Goal: Information Seeking & Learning: Learn about a topic

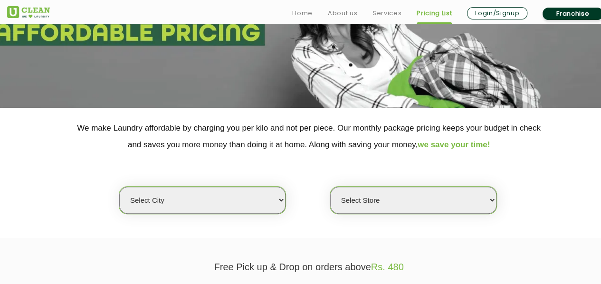
scroll to position [140, 0]
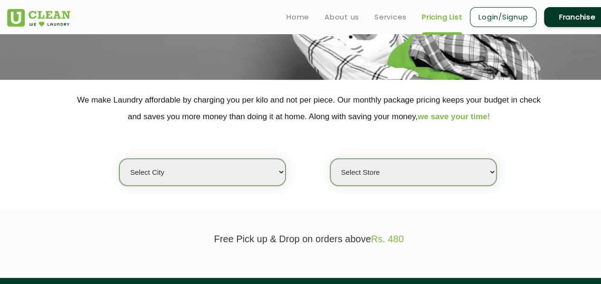
click at [200, 170] on select "Select city [GEOGRAPHIC_DATA] [GEOGRAPHIC_DATA] [GEOGRAPHIC_DATA] [GEOGRAPHIC_D…" at bounding box center [202, 172] width 166 height 27
select select "135"
click at [119, 159] on select "Select city [GEOGRAPHIC_DATA] [GEOGRAPHIC_DATA] [GEOGRAPHIC_DATA] [GEOGRAPHIC_D…" at bounding box center [202, 172] width 166 height 27
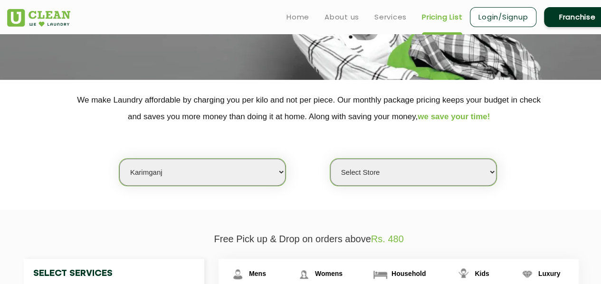
click at [367, 169] on select "Select Store UClean Karimganj" at bounding box center [413, 172] width 166 height 27
select select "384"
click at [330, 159] on select "Select Store UClean Karimganj" at bounding box center [413, 172] width 166 height 27
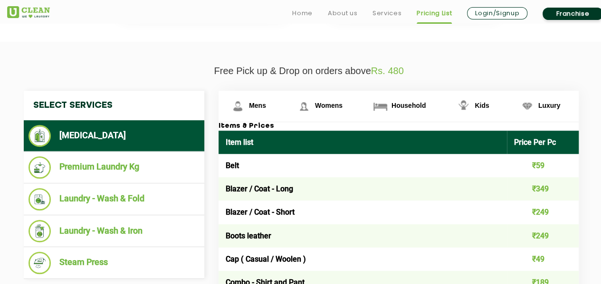
scroll to position [312, 0]
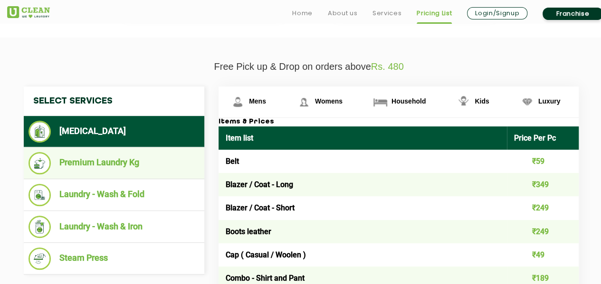
click at [119, 172] on li "Premium Laundry Kg" at bounding box center [113, 163] width 171 height 22
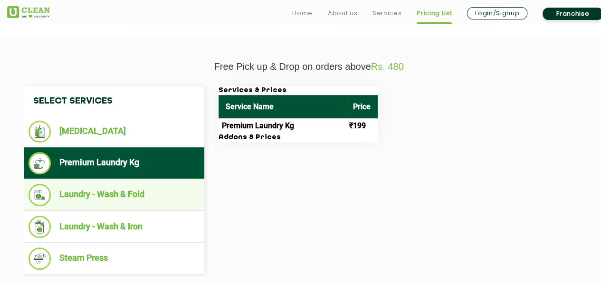
click at [109, 190] on li "Laundry - Wash & Fold" at bounding box center [113, 195] width 171 height 22
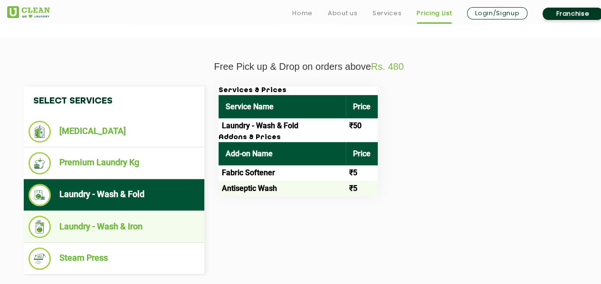
click at [154, 226] on li "Laundry - Wash & Iron" at bounding box center [113, 227] width 171 height 22
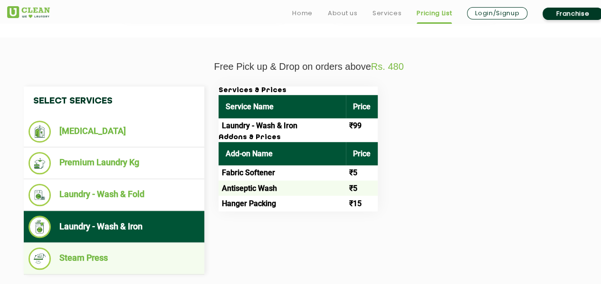
click at [117, 254] on li "Steam Press" at bounding box center [113, 258] width 171 height 22
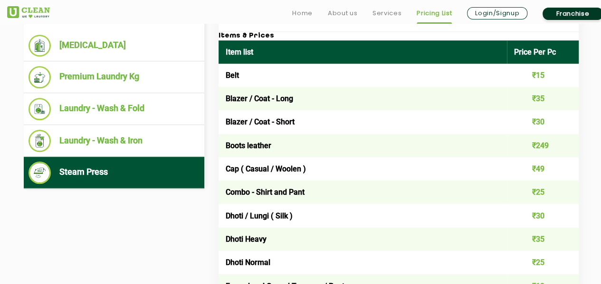
scroll to position [399, 0]
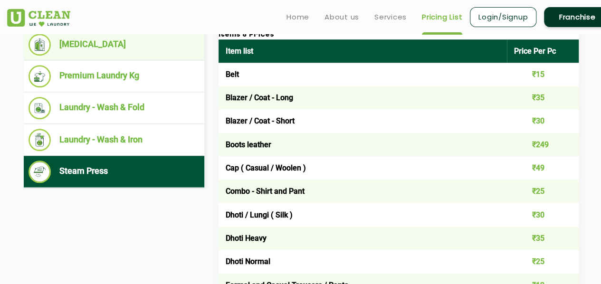
click at [103, 52] on li "[MEDICAL_DATA]" at bounding box center [113, 45] width 171 height 22
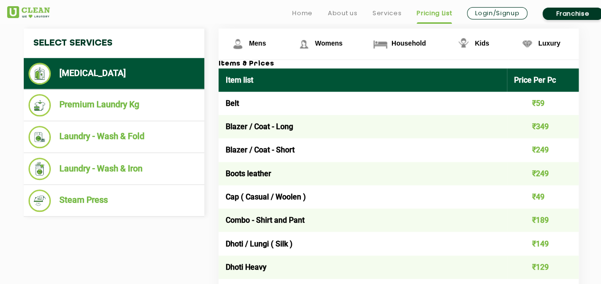
scroll to position [371, 0]
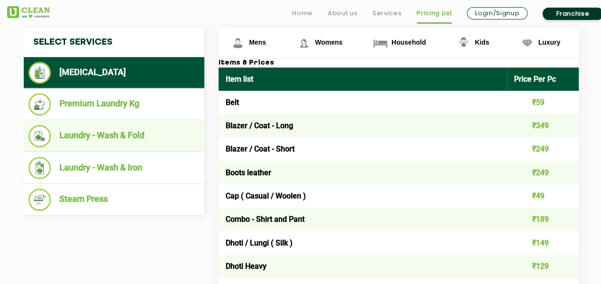
click at [141, 139] on li "Laundry - Wash & Fold" at bounding box center [113, 136] width 171 height 22
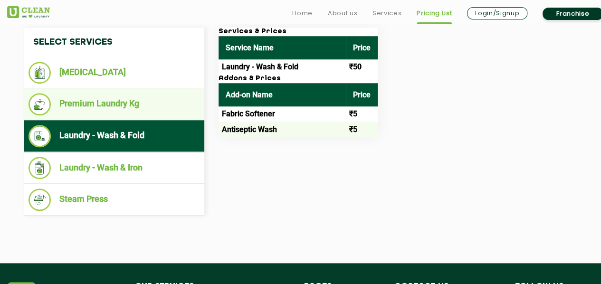
click at [151, 110] on li "Premium Laundry Kg" at bounding box center [113, 104] width 171 height 22
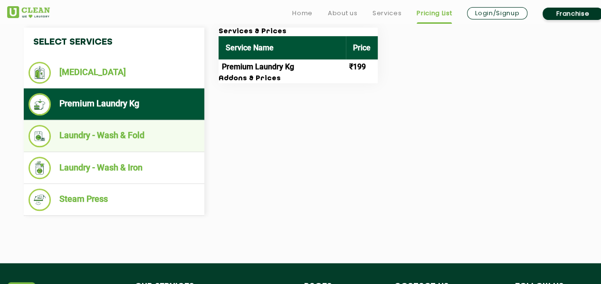
click at [134, 135] on li "Laundry - Wash & Fold" at bounding box center [113, 136] width 171 height 22
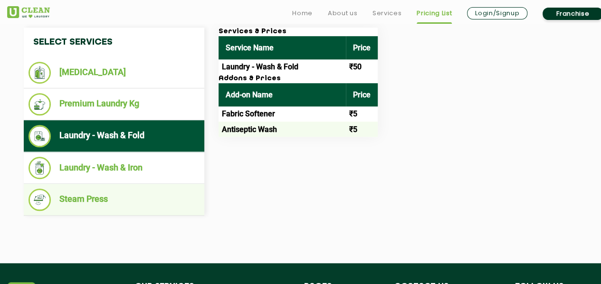
click at [101, 196] on li "Steam Press" at bounding box center [113, 199] width 171 height 22
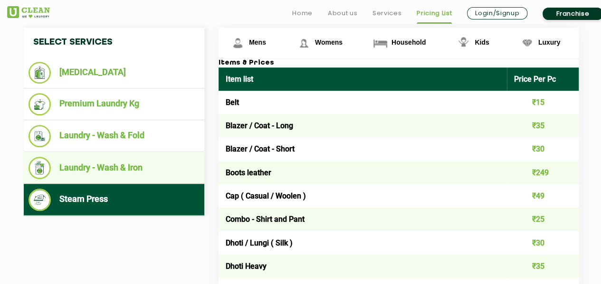
click at [97, 170] on li "Laundry - Wash & Iron" at bounding box center [113, 168] width 171 height 22
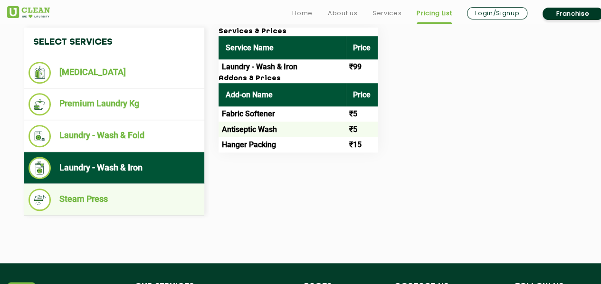
click at [88, 194] on li "Steam Press" at bounding box center [113, 199] width 171 height 22
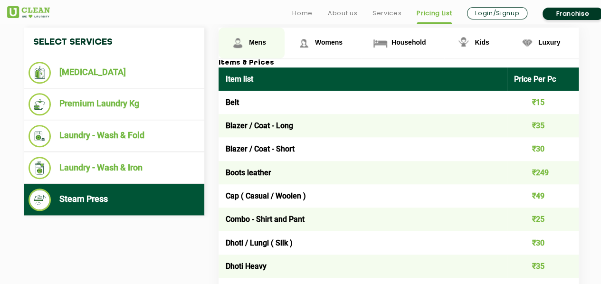
click at [259, 44] on span "Mens" at bounding box center [257, 42] width 17 height 8
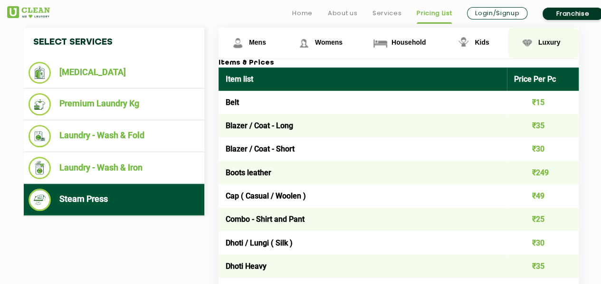
click at [528, 45] on img at bounding box center [526, 43] width 17 height 17
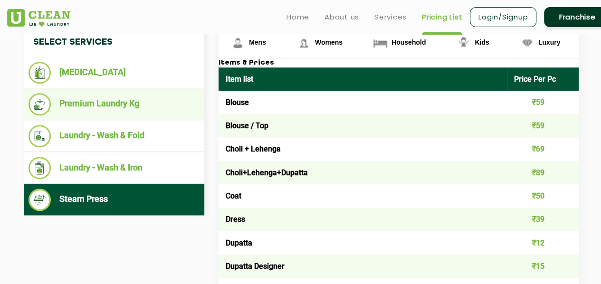
click at [122, 105] on li "Premium Laundry Kg" at bounding box center [113, 104] width 171 height 22
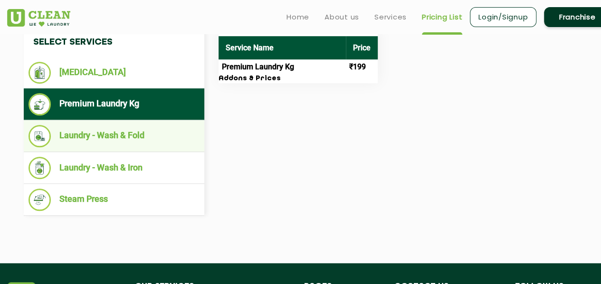
click at [128, 142] on li "Laundry - Wash & Fold" at bounding box center [113, 136] width 171 height 22
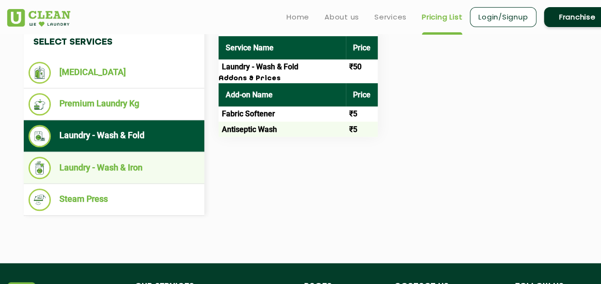
click at [113, 166] on li "Laundry - Wash & Iron" at bounding box center [113, 168] width 171 height 22
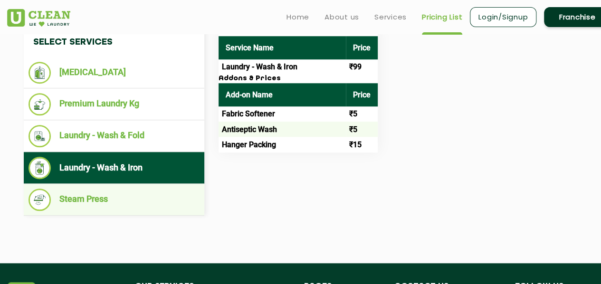
click at [91, 197] on li "Steam Press" at bounding box center [113, 199] width 171 height 22
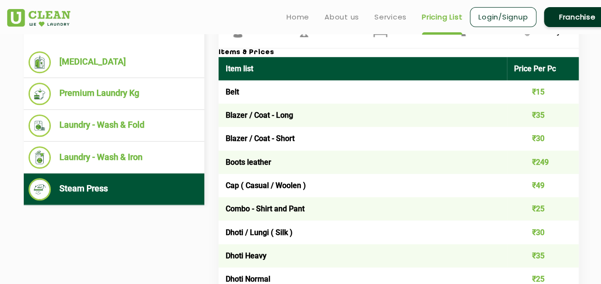
scroll to position [372, 0]
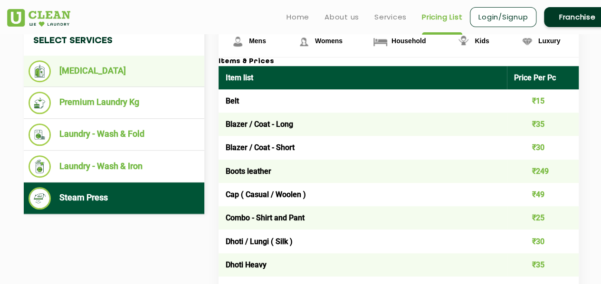
click at [97, 74] on li "[MEDICAL_DATA]" at bounding box center [113, 71] width 171 height 22
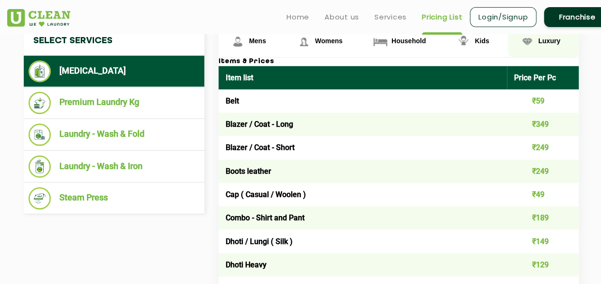
click at [533, 42] on img at bounding box center [526, 41] width 17 height 17
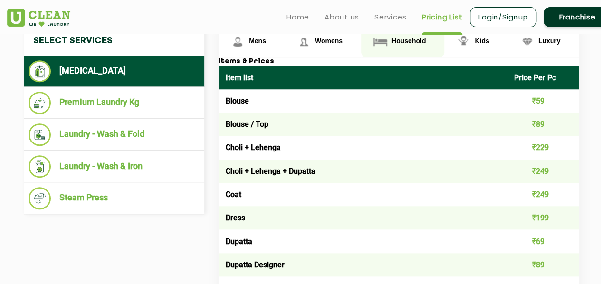
click at [396, 39] on span "Household" at bounding box center [408, 41] width 34 height 8
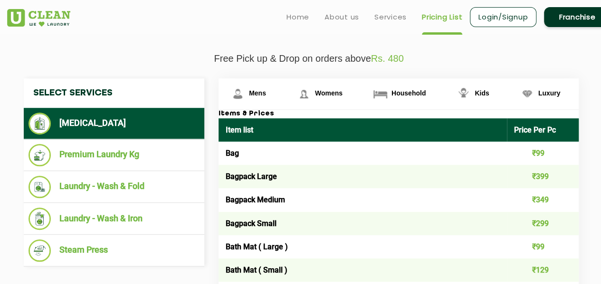
scroll to position [316, 0]
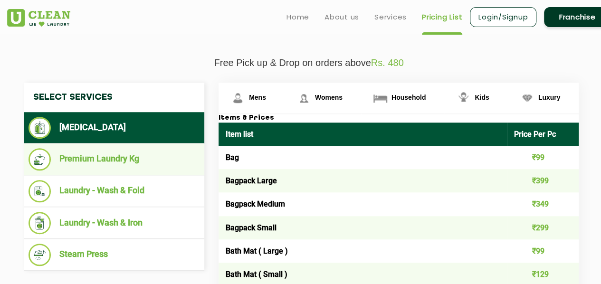
click at [161, 154] on li "Premium Laundry Kg" at bounding box center [113, 159] width 171 height 22
